Goal: Information Seeking & Learning: Learn about a topic

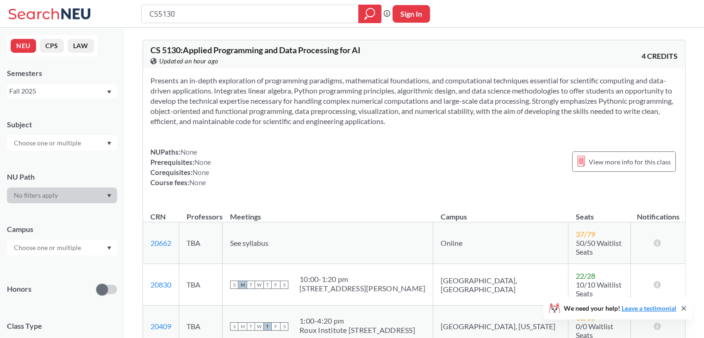
scroll to position [46, 0]
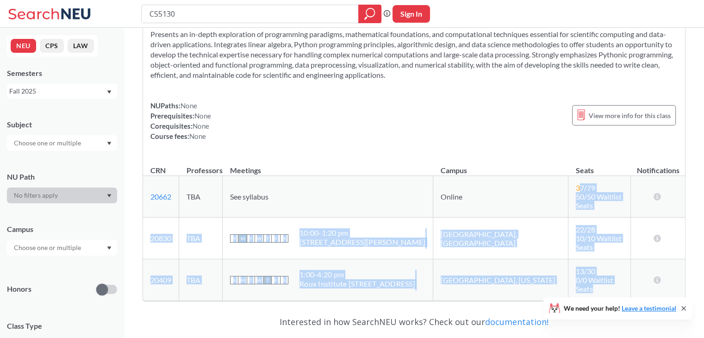
drag, startPoint x: 538, startPoint y: 189, endPoint x: 619, endPoint y: 265, distance: 111.4
click at [619, 265] on tbody "20662 View this section on Banner. TBA See syllabus Online 37 / 79 50/50 Waitli…" at bounding box center [414, 238] width 542 height 125
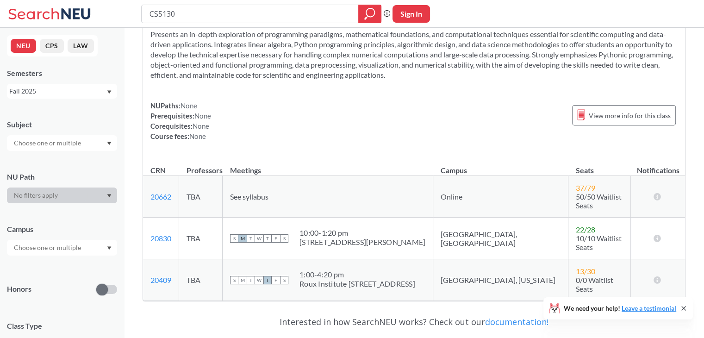
click at [389, 139] on div "NUPaths: None Prerequisites: None Corequisites: None Course fees: None View mor…" at bounding box center [413, 120] width 527 height 41
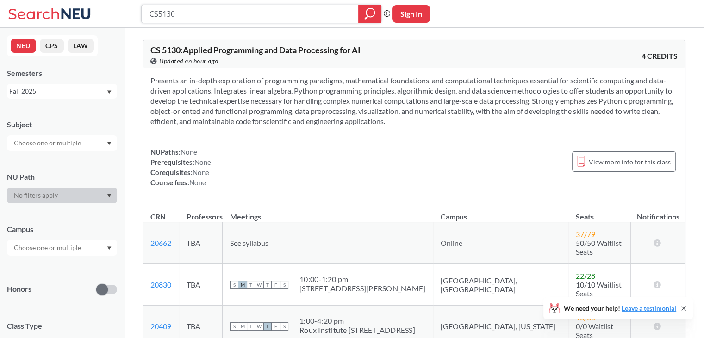
drag, startPoint x: 178, startPoint y: 9, endPoint x: 143, endPoint y: 7, distance: 35.2
click at [143, 7] on div "CS5130" at bounding box center [261, 14] width 240 height 19
paste input "CS5131"
type input "CS5131"
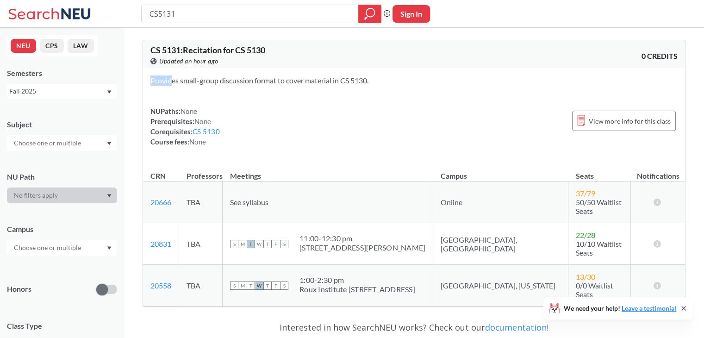
drag, startPoint x: 173, startPoint y: 81, endPoint x: 401, endPoint y: 94, distance: 227.7
click at [401, 94] on div "Provides small-group discussion format to cover material in CS 5130. NUPaths: N…" at bounding box center [414, 115] width 542 height 94
click at [398, 108] on div "NUPaths: None Prerequisites: None Corequisites: CS 5130 Course fees: None View …" at bounding box center [413, 126] width 527 height 41
click at [200, 11] on input "CS5131" at bounding box center [250, 14] width 203 height 16
paste input "DS5020"
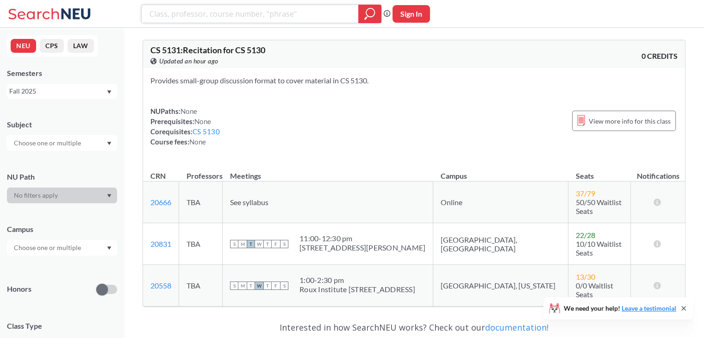
type input "DS5020"
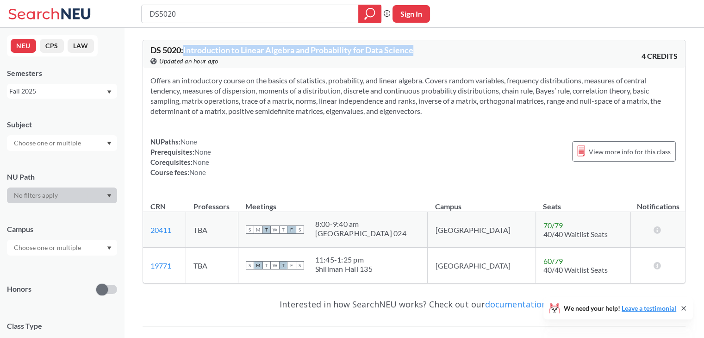
drag, startPoint x: 187, startPoint y: 54, endPoint x: 395, endPoint y: 58, distance: 208.9
click at [395, 58] on div "DS 5020 : Introduction to Linear Algebra and Probability for Data Science View …" at bounding box center [282, 56] width 264 height 20
click at [347, 133] on div "Offers an introductory course on the basics of statistics, probability, and lin…" at bounding box center [414, 130] width 542 height 124
